Goal: Task Accomplishment & Management: Use online tool/utility

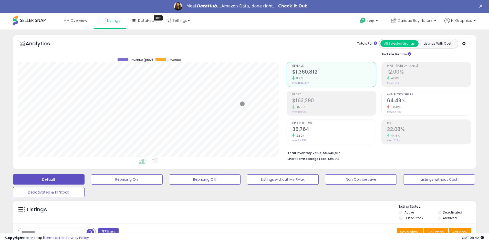
scroll to position [105, 269]
click at [416, 20] on span "Curious Buy Nature" at bounding box center [415, 20] width 35 height 5
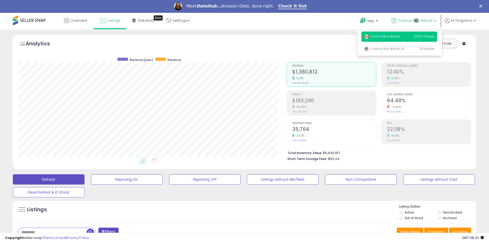
click at [400, 37] on p "Curious Buy Nature 2,502 listings" at bounding box center [399, 36] width 76 height 10
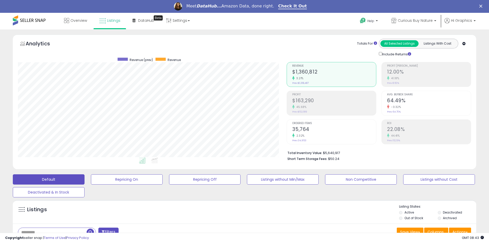
scroll to position [110, 0]
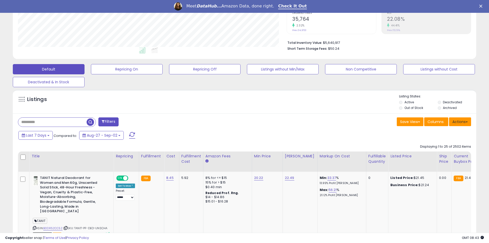
click at [460, 121] on button "Actions" at bounding box center [460, 121] width 22 height 9
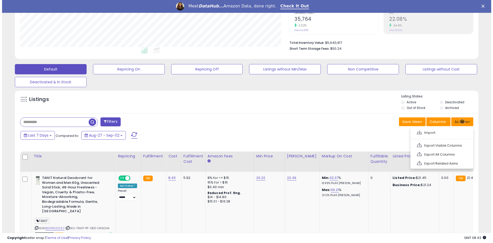
scroll to position [121, 0]
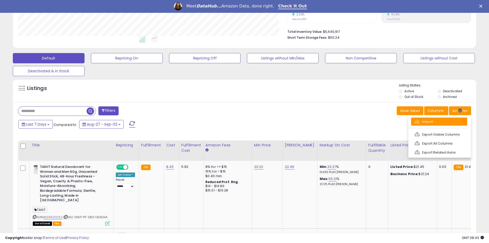
click at [439, 121] on link "Import" at bounding box center [439, 122] width 56 height 8
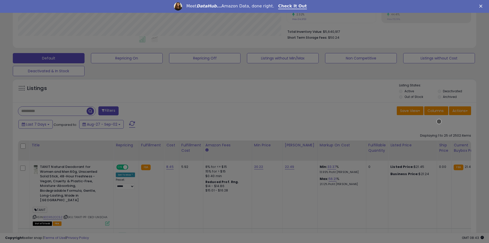
scroll to position [105, 271]
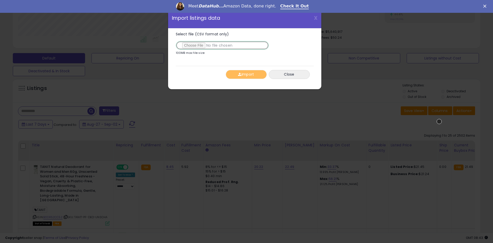
click at [221, 45] on input "Select file (CSV format only)" at bounding box center [222, 45] width 93 height 9
type input "**********"
click at [246, 74] on button "Import" at bounding box center [246, 74] width 41 height 9
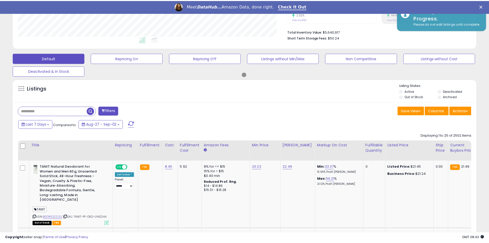
scroll to position [255960, 255796]
